Goal: Information Seeking & Learning: Learn about a topic

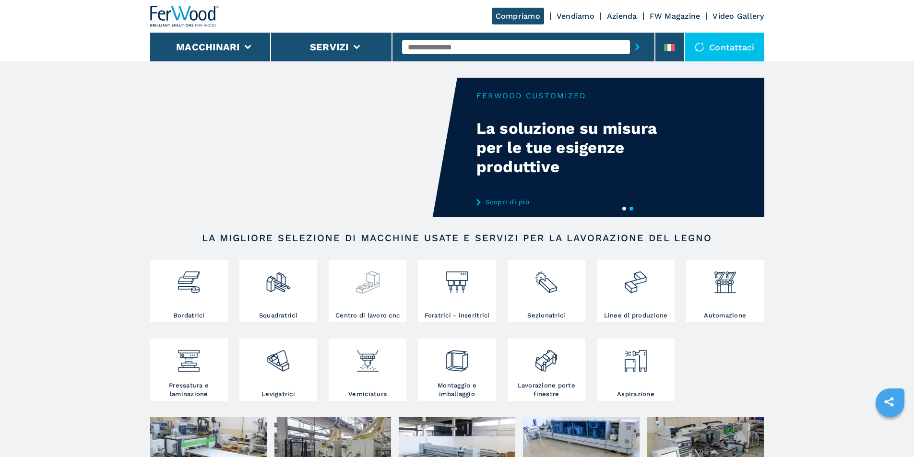
click at [369, 269] on img at bounding box center [367, 278] width 25 height 33
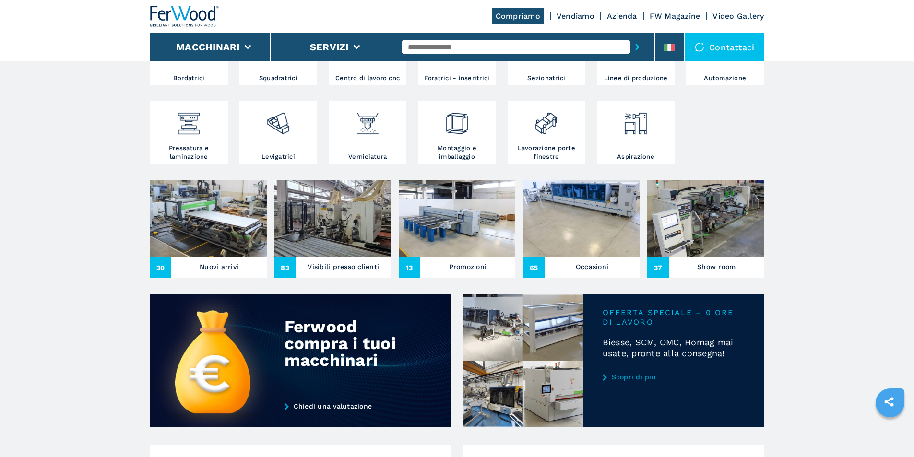
scroll to position [240, 0]
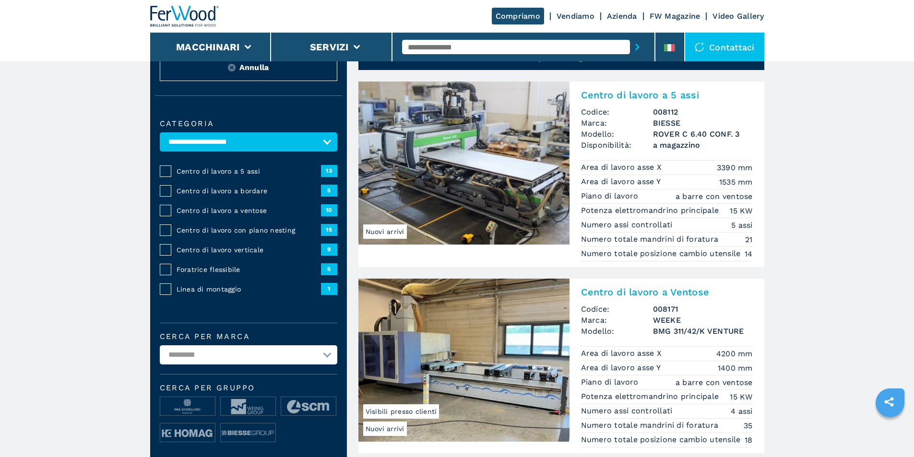
scroll to position [96, 0]
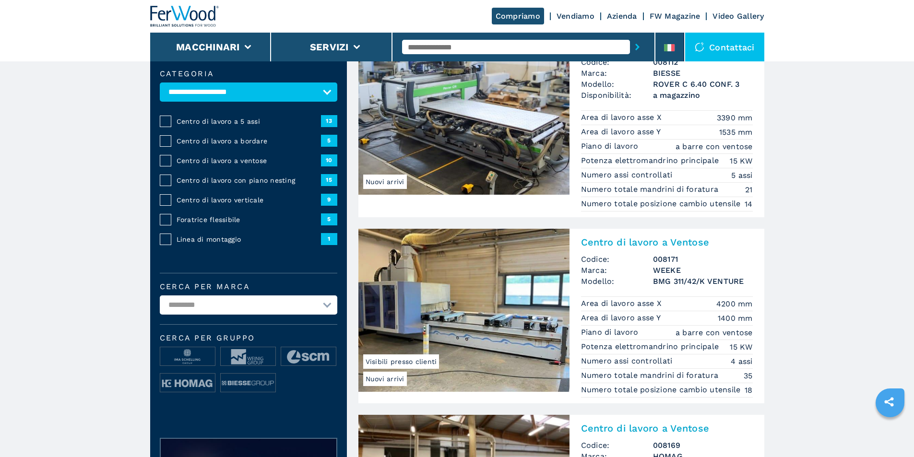
click at [327, 119] on div "Centro di lavoro a 5 assi 13" at bounding box center [249, 121] width 178 height 20
click at [165, 127] on label at bounding box center [166, 122] width 12 height 12
click at [200, 315] on select "**********" at bounding box center [249, 305] width 178 height 19
select select "******"
click at [160, 302] on select "**********" at bounding box center [249, 305] width 178 height 19
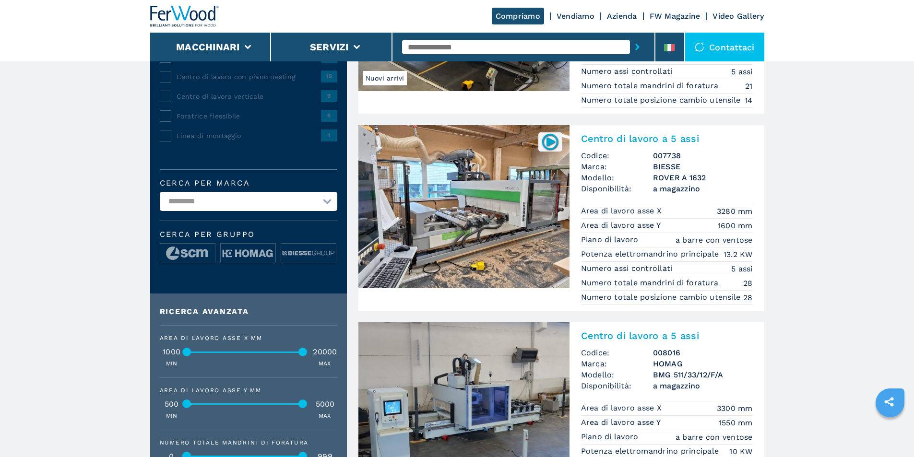
scroll to position [192, 0]
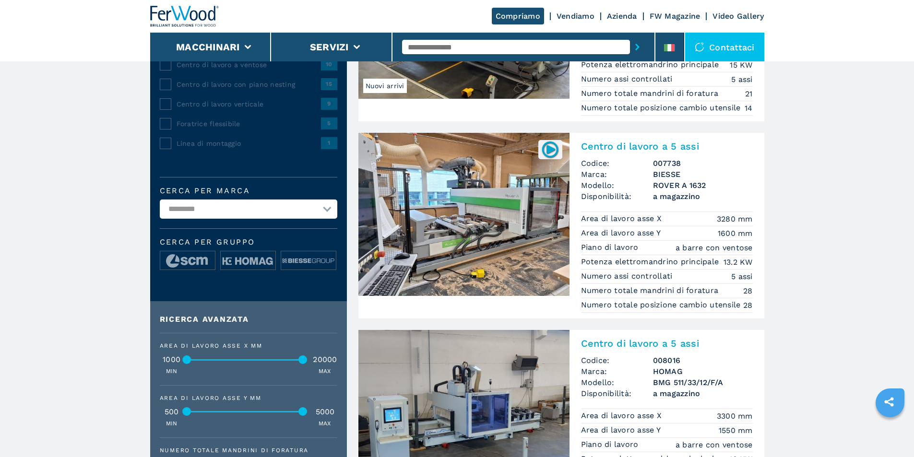
click at [474, 204] on img at bounding box center [463, 214] width 211 height 163
click at [545, 151] on img at bounding box center [550, 149] width 19 height 19
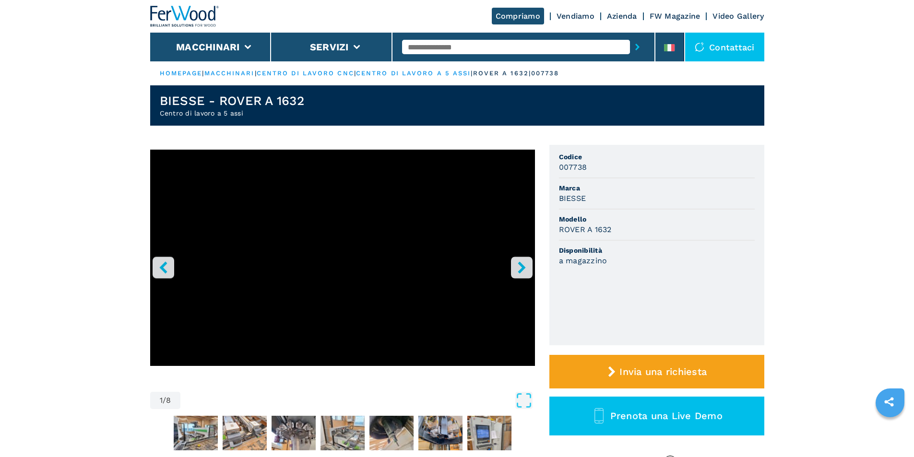
click at [517, 268] on icon "right-button" at bounding box center [522, 267] width 12 height 12
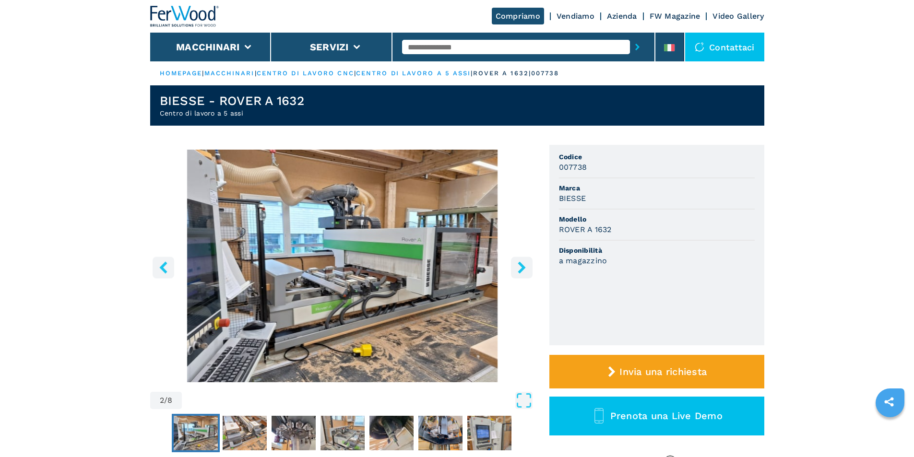
click at [520, 269] on icon "right-button" at bounding box center [522, 267] width 12 height 12
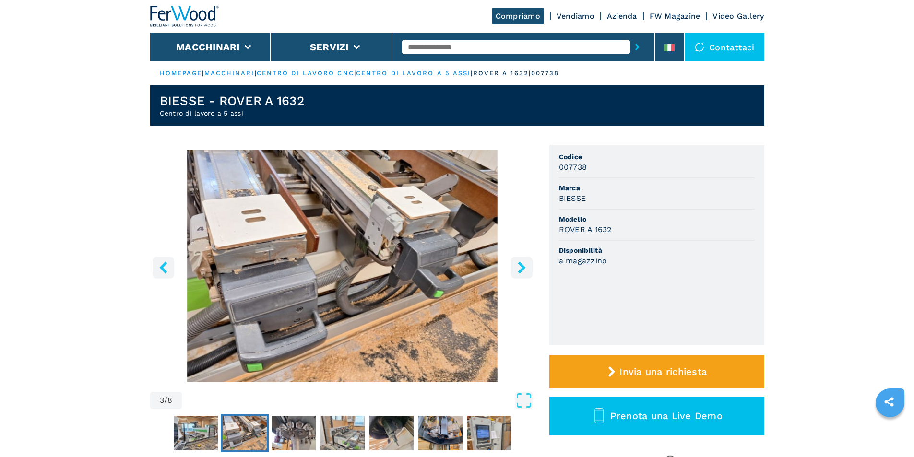
click at [520, 269] on icon "right-button" at bounding box center [522, 267] width 12 height 12
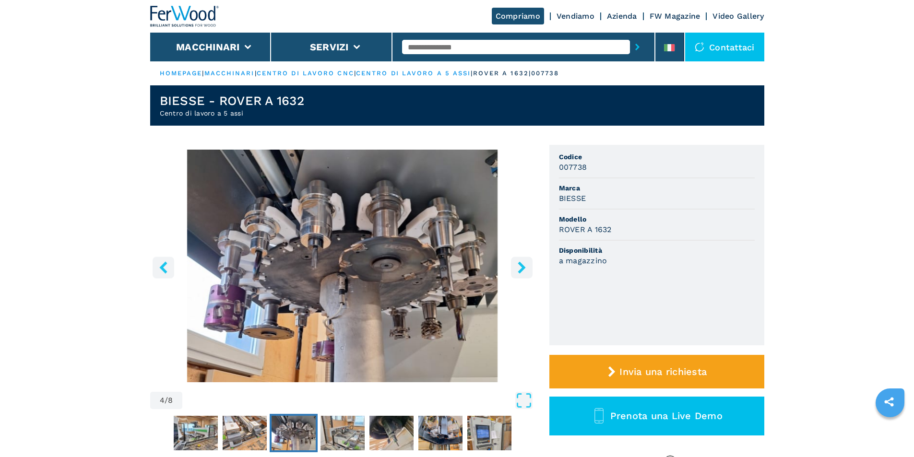
click at [520, 269] on icon "right-button" at bounding box center [522, 267] width 12 height 12
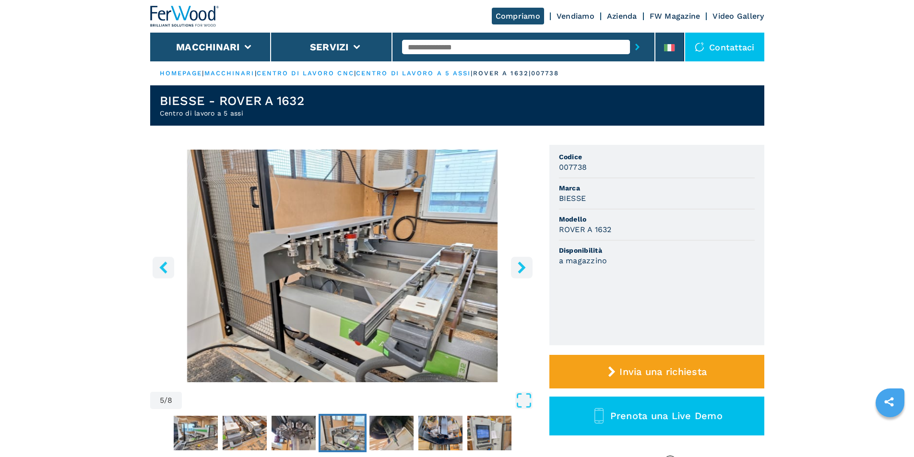
click at [520, 269] on icon "right-button" at bounding box center [522, 267] width 12 height 12
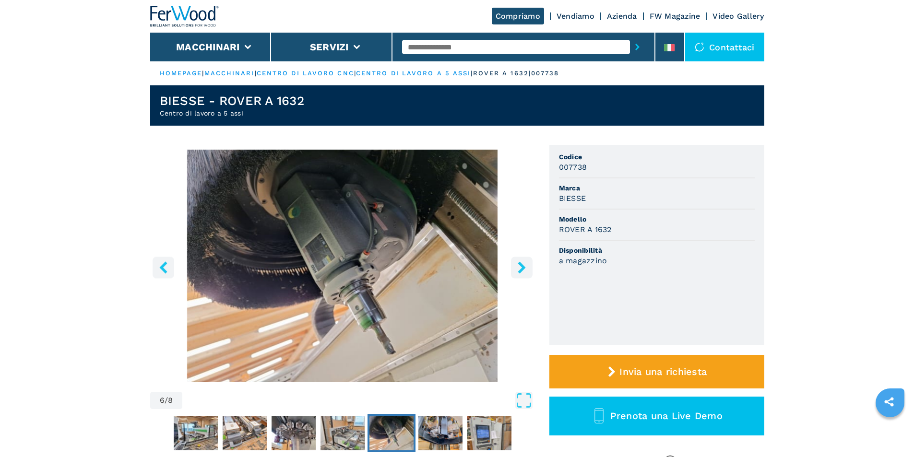
click at [520, 268] on icon "right-button" at bounding box center [522, 267] width 12 height 12
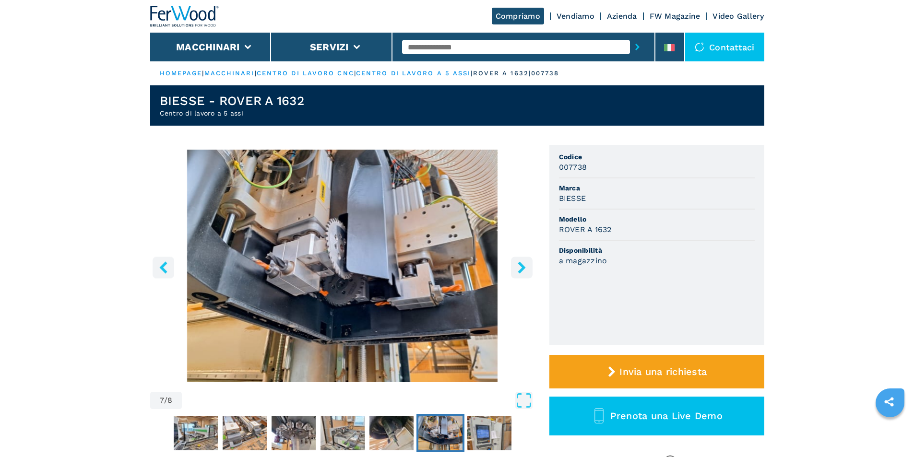
click at [520, 268] on icon "right-button" at bounding box center [522, 267] width 12 height 12
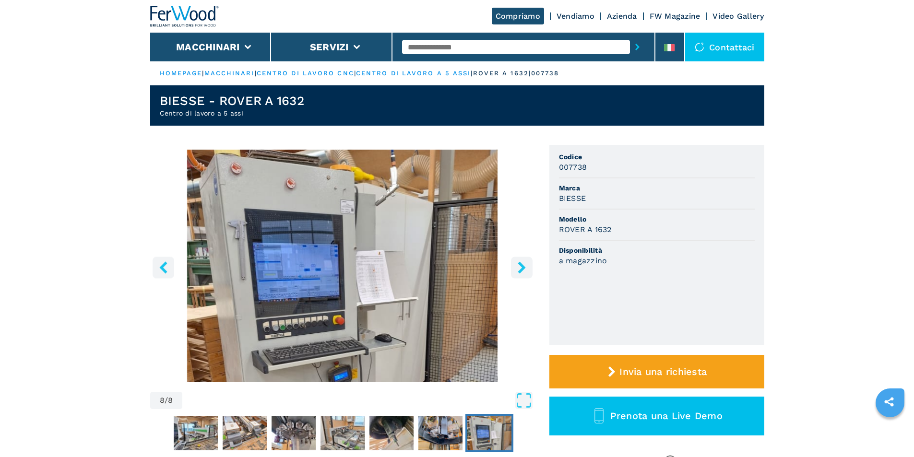
click at [520, 268] on icon "right-button" at bounding box center [522, 267] width 12 height 12
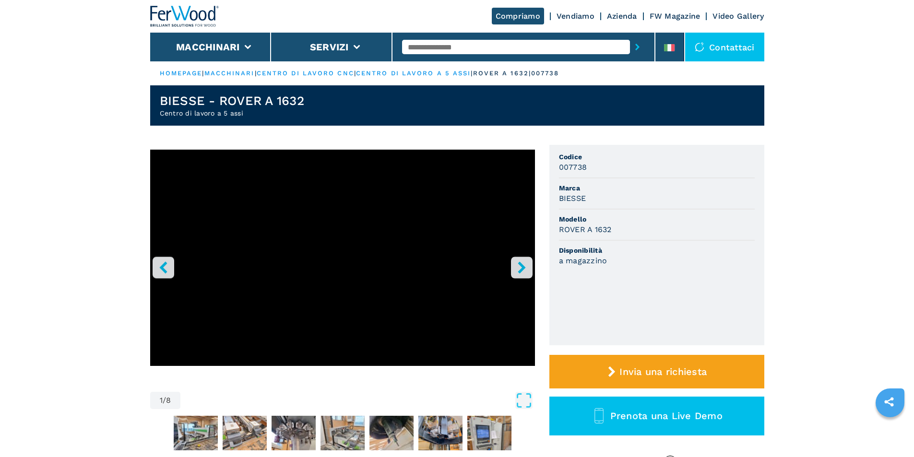
click at [520, 269] on icon "right-button" at bounding box center [522, 267] width 12 height 12
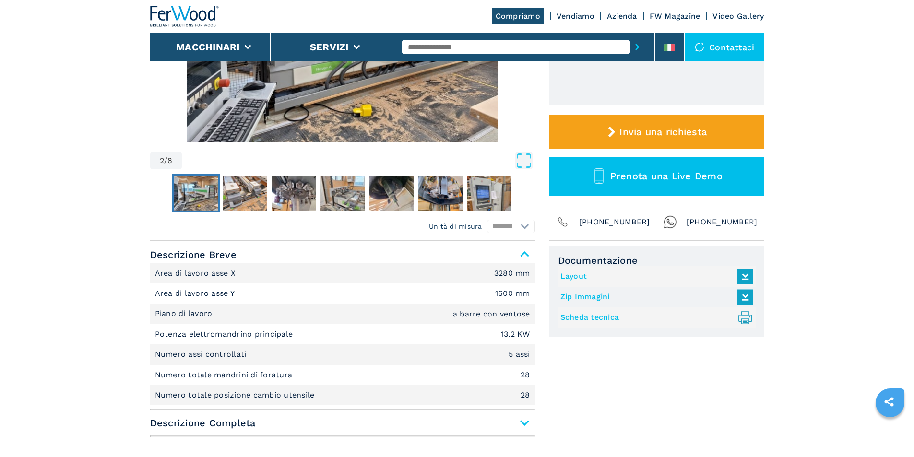
scroll to position [288, 0]
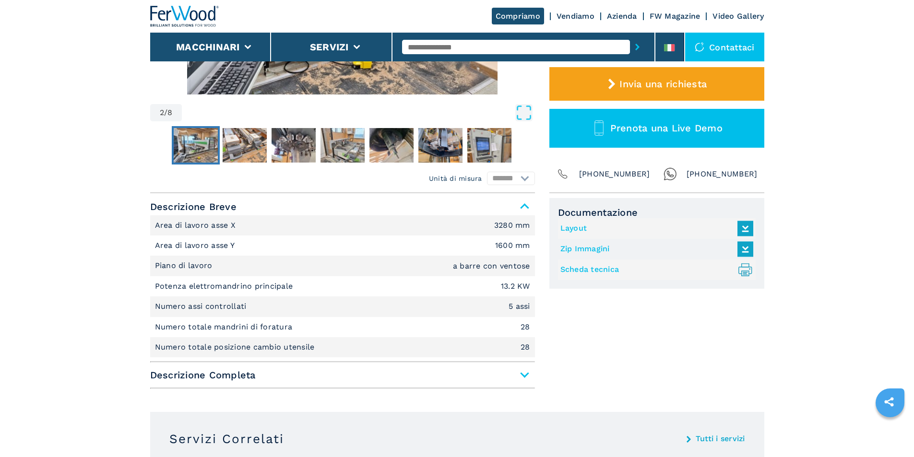
click at [581, 227] on link "Layout" at bounding box center [654, 229] width 188 height 16
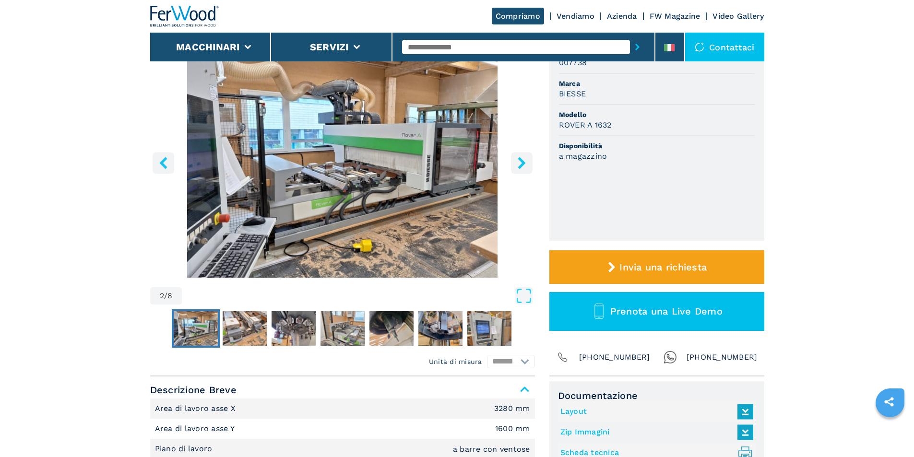
scroll to position [0, 0]
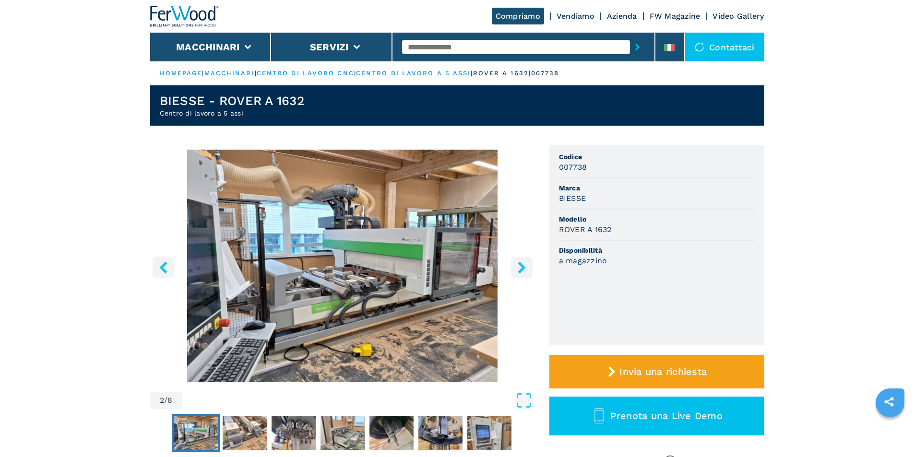
click at [523, 264] on icon "right-button" at bounding box center [522, 267] width 12 height 12
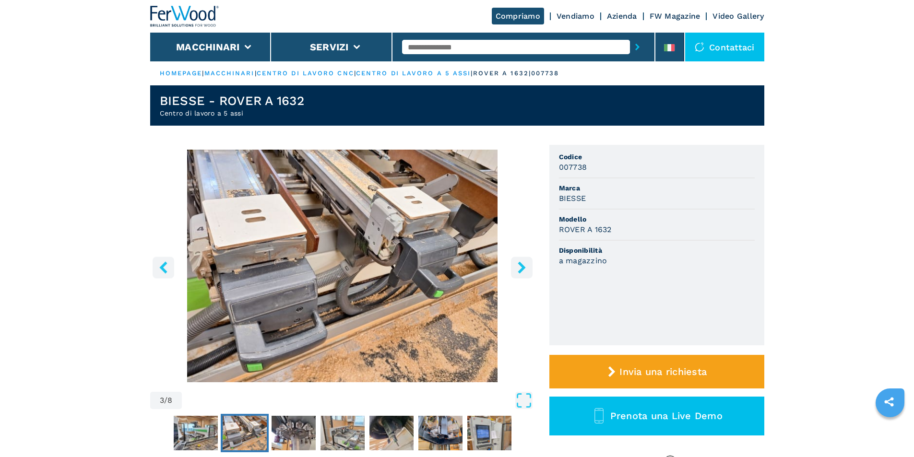
click at [523, 264] on icon "right-button" at bounding box center [522, 267] width 12 height 12
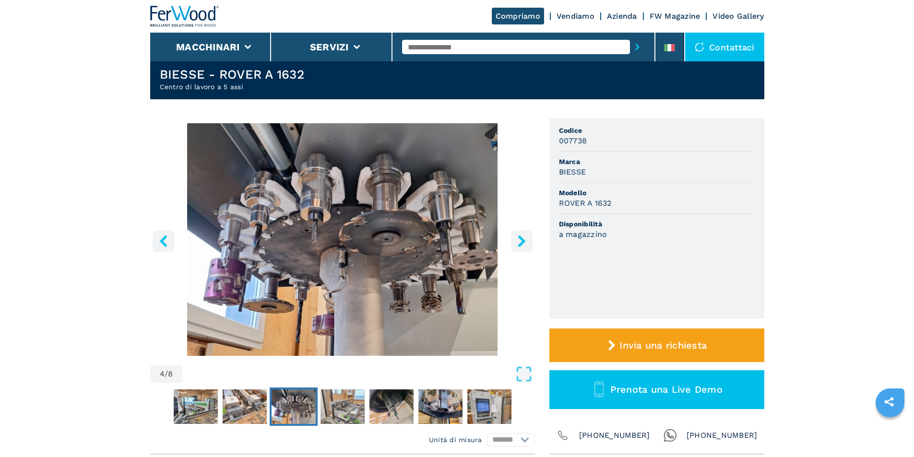
scroll to position [48, 0]
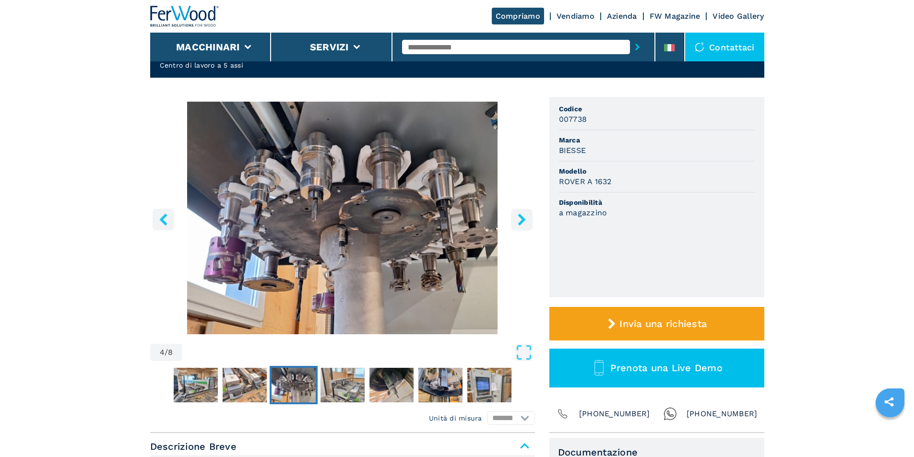
click at [524, 222] on icon "right-button" at bounding box center [522, 219] width 12 height 12
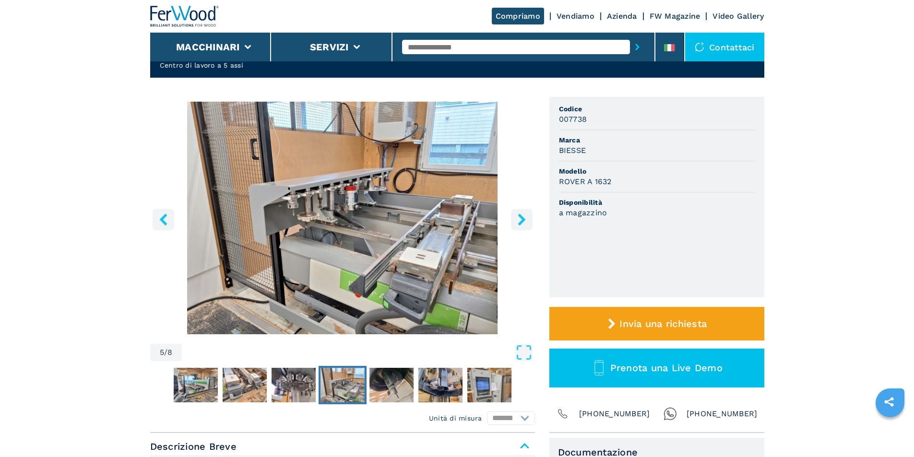
click at [524, 223] on icon "right-button" at bounding box center [522, 219] width 12 height 12
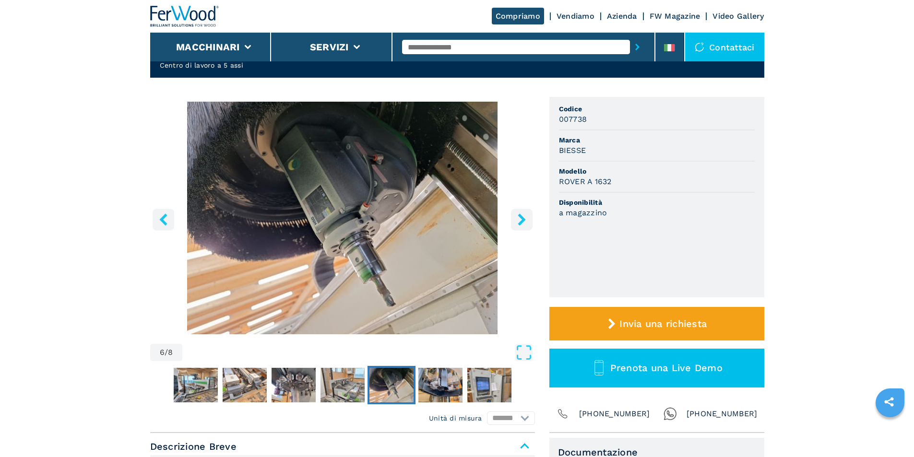
click at [524, 223] on icon "right-button" at bounding box center [522, 219] width 12 height 12
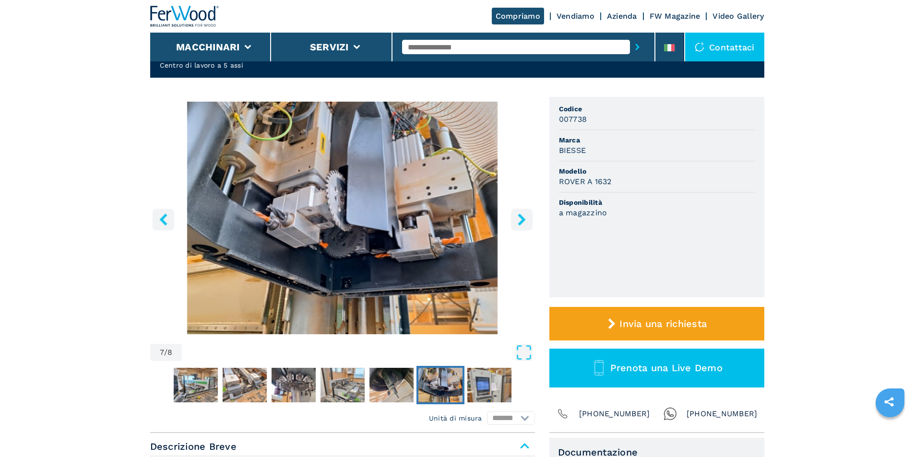
click at [524, 223] on icon "right-button" at bounding box center [522, 219] width 12 height 12
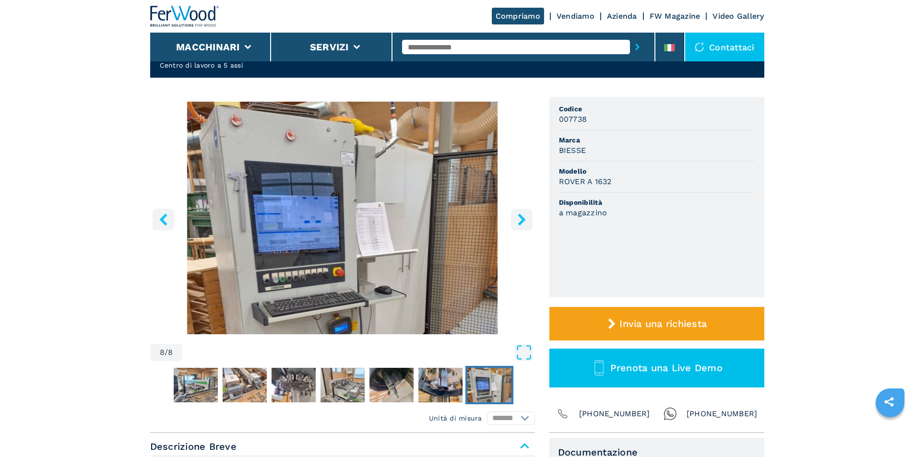
click at [525, 224] on icon "right-button" at bounding box center [522, 219] width 12 height 12
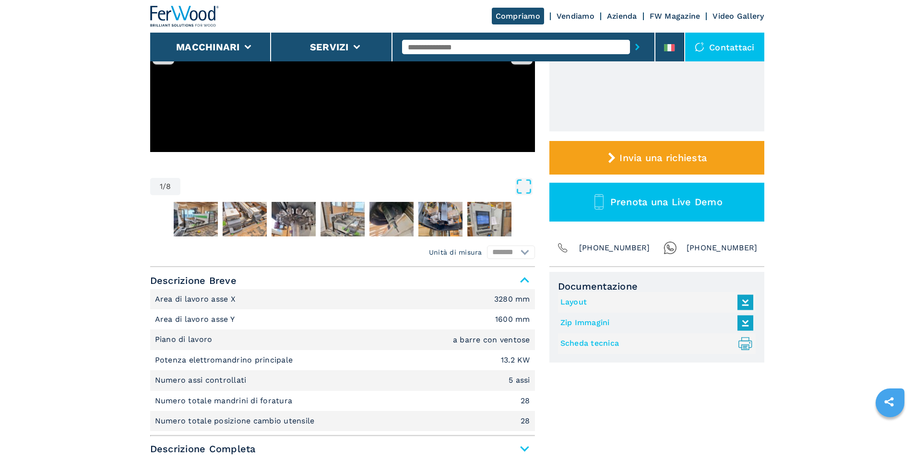
scroll to position [240, 0]
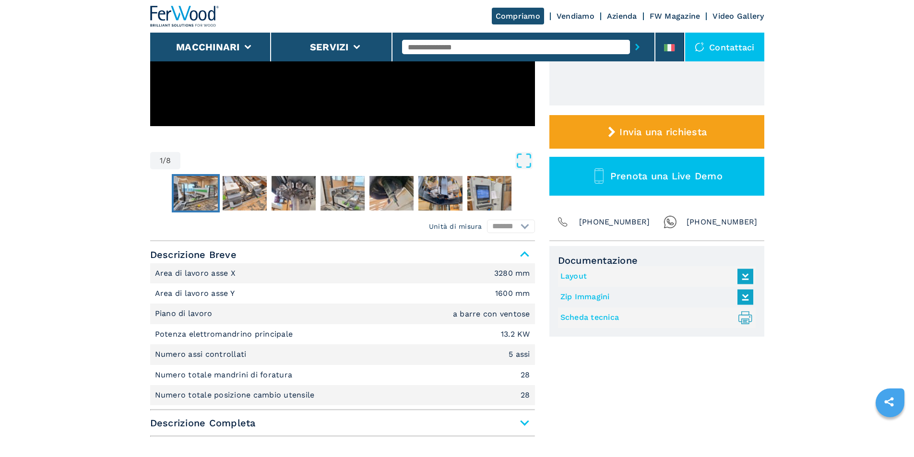
click at [180, 188] on img "Go to Slide 2" at bounding box center [196, 193] width 44 height 35
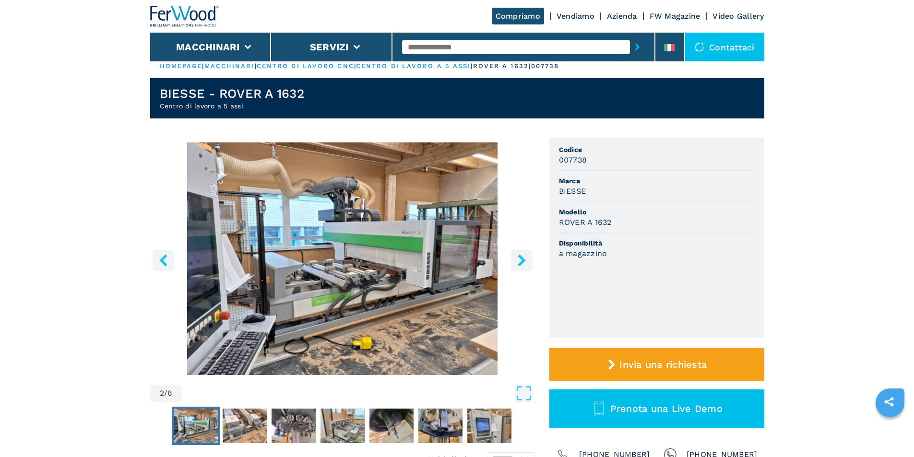
scroll to position [0, 0]
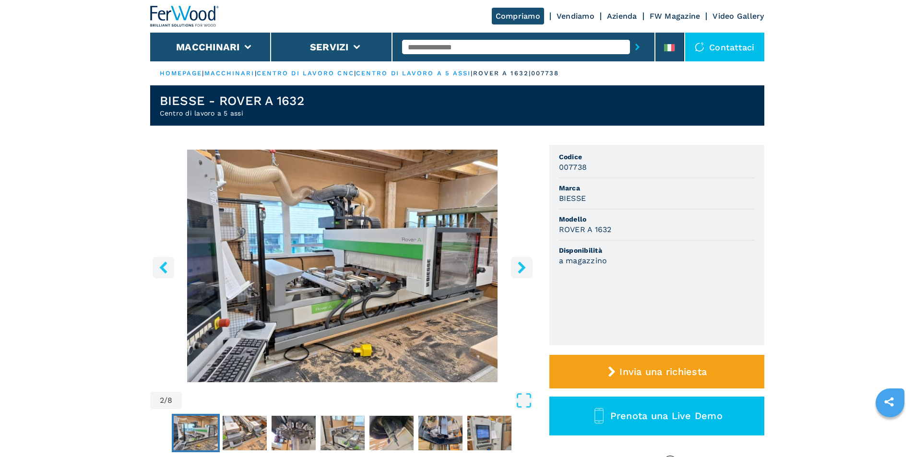
drag, startPoint x: 413, startPoint y: 265, endPoint x: 397, endPoint y: 252, distance: 20.5
click at [397, 252] on img "Go to Slide 2" at bounding box center [342, 266] width 385 height 233
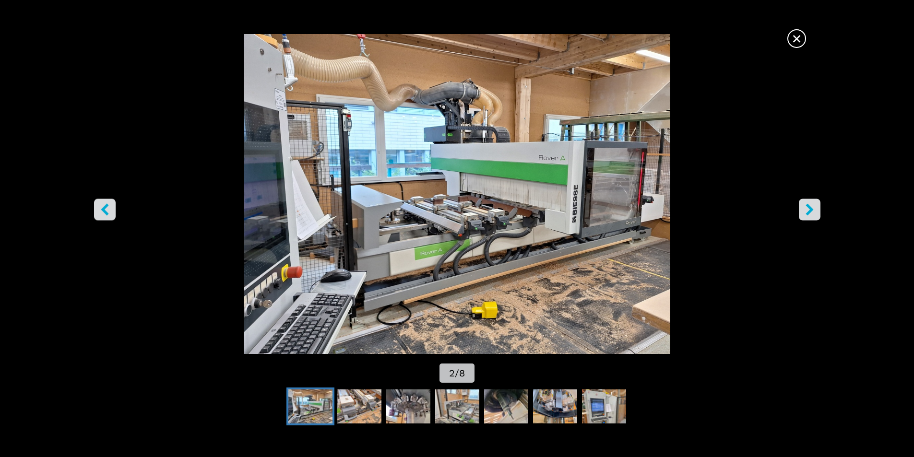
click at [818, 213] on button "right-button" at bounding box center [810, 210] width 22 height 22
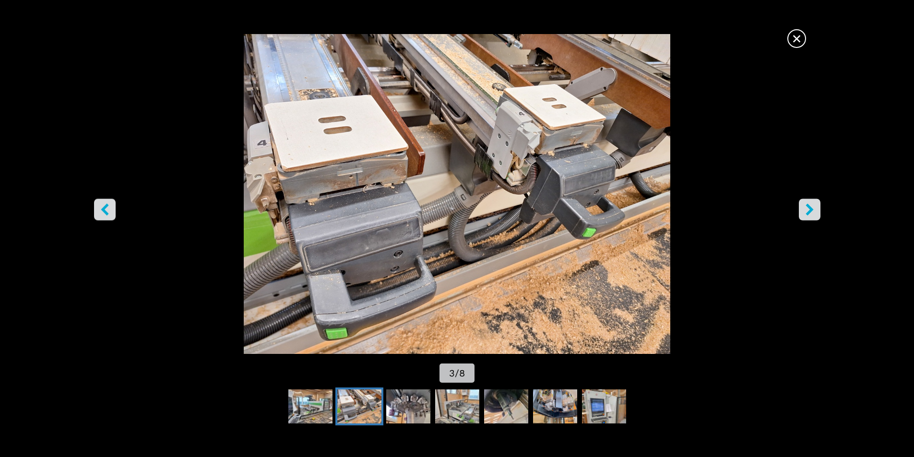
click at [818, 213] on button "right-button" at bounding box center [810, 210] width 22 height 22
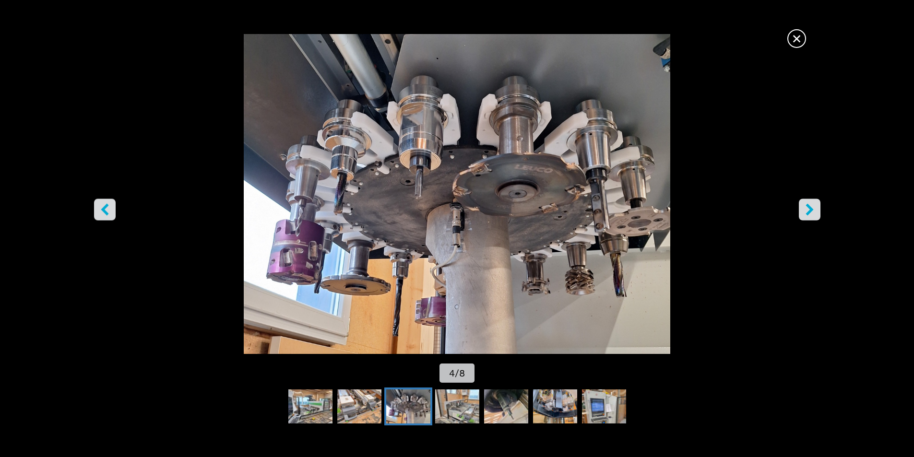
click at [818, 212] on button "right-button" at bounding box center [810, 210] width 22 height 22
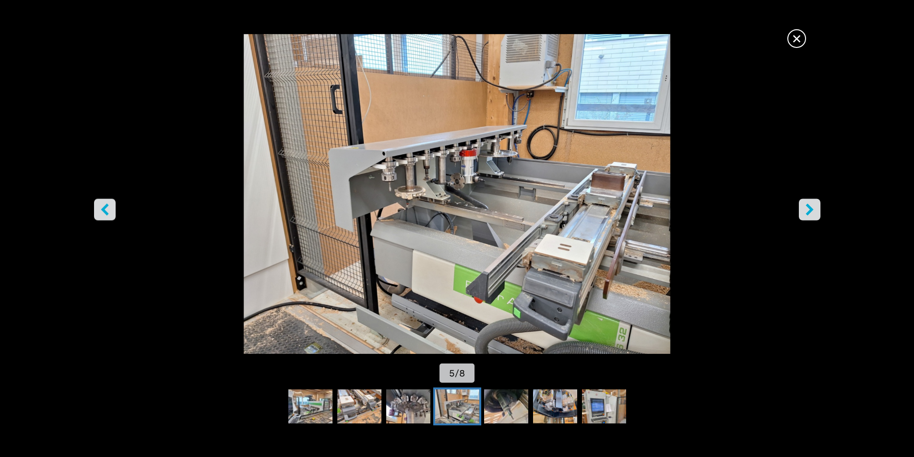
click at [818, 213] on button "right-button" at bounding box center [810, 210] width 22 height 22
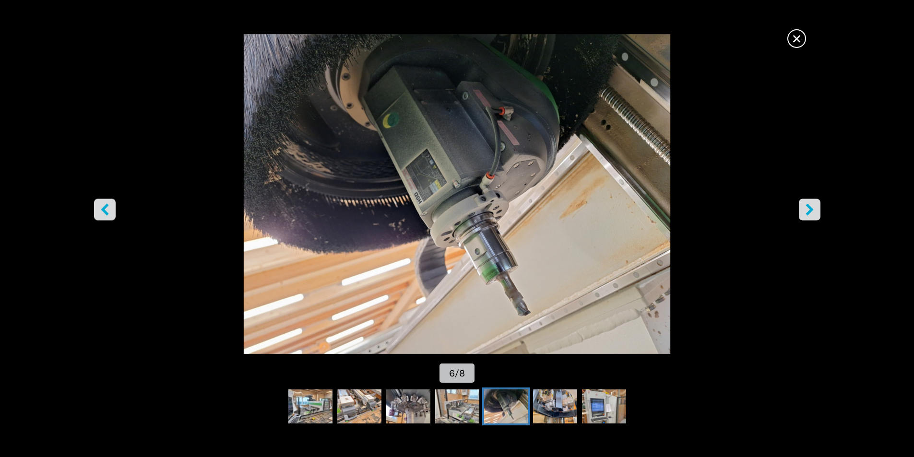
click at [818, 213] on button "right-button" at bounding box center [810, 210] width 22 height 22
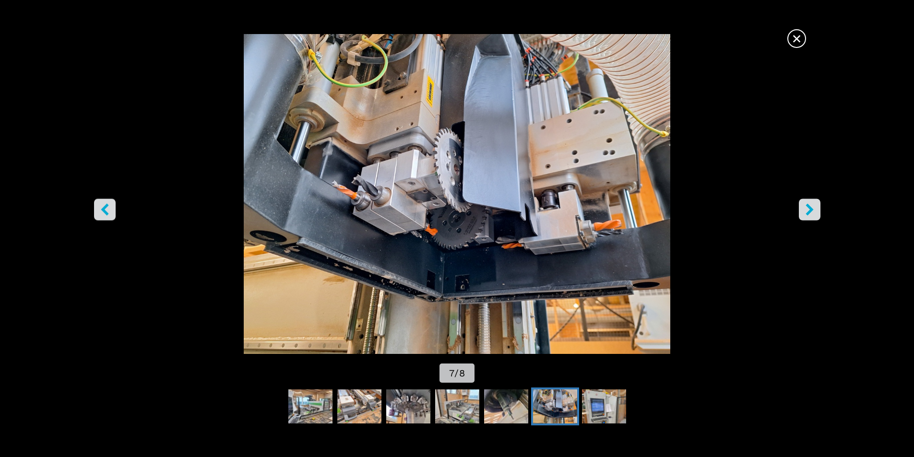
click at [794, 41] on span "×" at bounding box center [796, 36] width 17 height 17
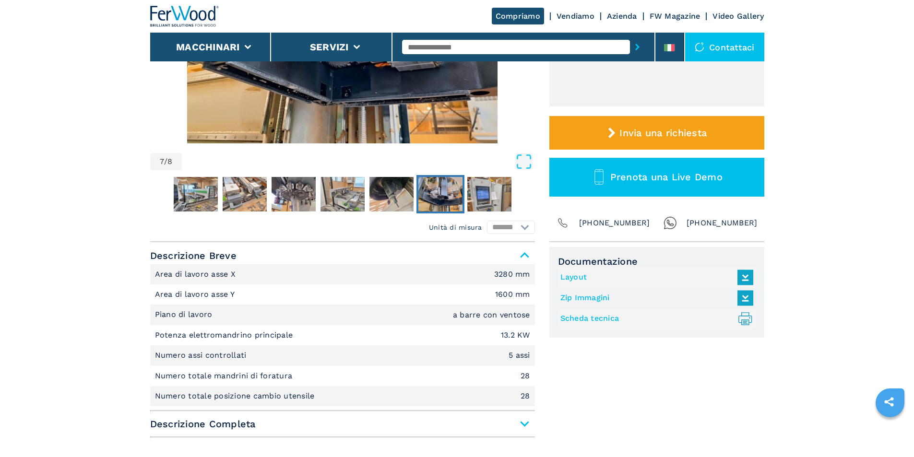
scroll to position [240, 0]
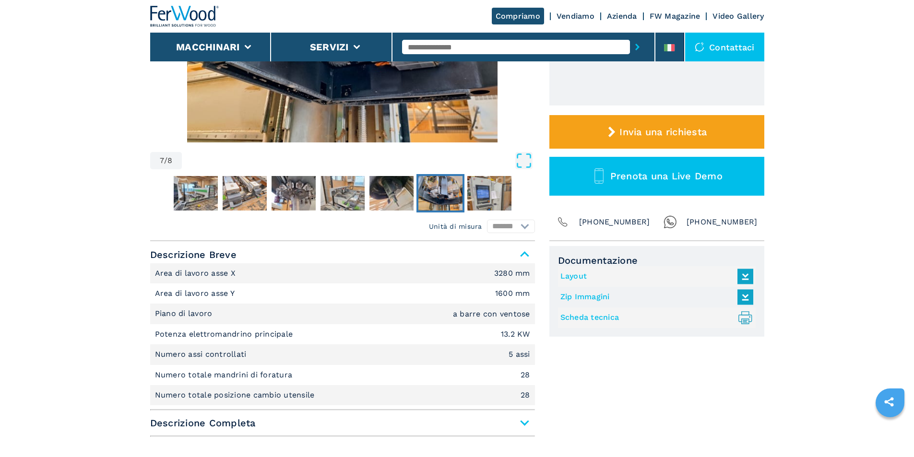
click at [592, 320] on link "Scheda tecnica .prefix__st0{stroke-linecap:round;stroke-linejoin:round}.prefix_…" at bounding box center [654, 318] width 188 height 16
